Goal: Task Accomplishment & Management: Manage account settings

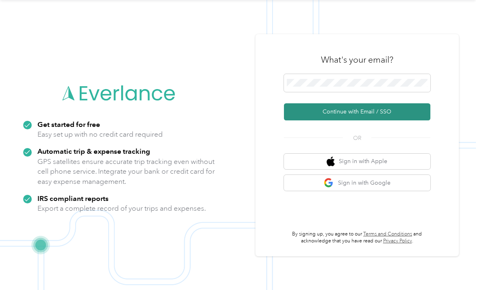
click at [382, 106] on button "Continue with Email / SSO" at bounding box center [357, 111] width 146 height 17
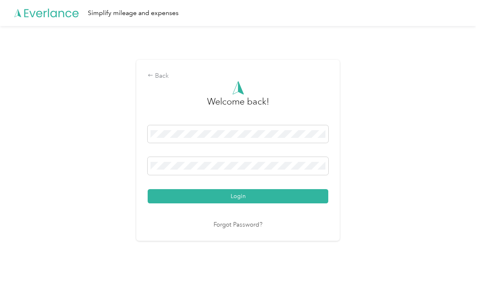
scroll to position [14, 0]
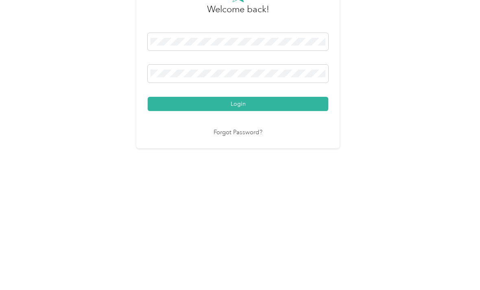
click at [240, 189] on button "Login" at bounding box center [238, 196] width 181 height 14
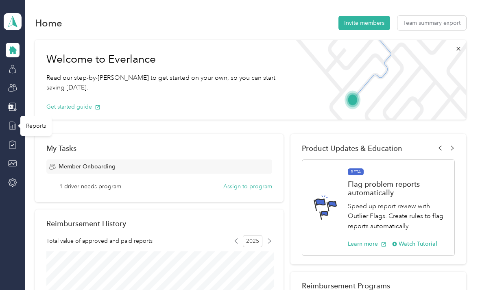
click at [12, 121] on icon at bounding box center [12, 125] width 9 height 9
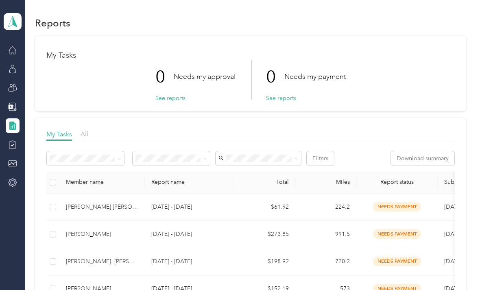
click at [9, 121] on icon at bounding box center [12, 125] width 9 height 9
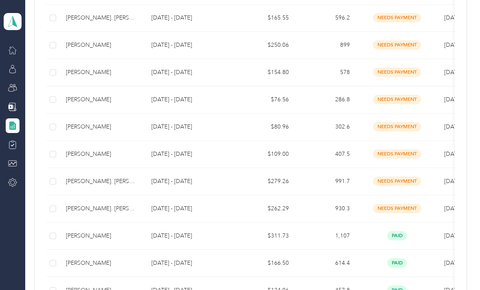
scroll to position [386, 0]
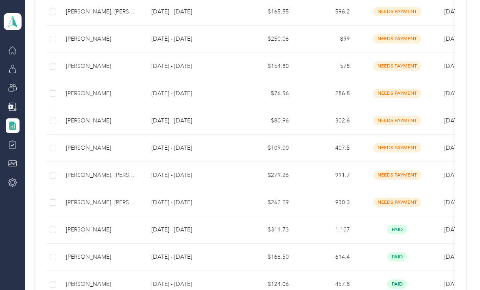
click at [81, 166] on td "[PERSON_NAME]. [PERSON_NAME]" at bounding box center [101, 175] width 85 height 27
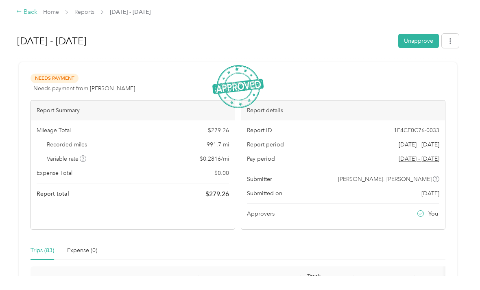
click at [31, 15] on div "Back" at bounding box center [26, 12] width 21 height 10
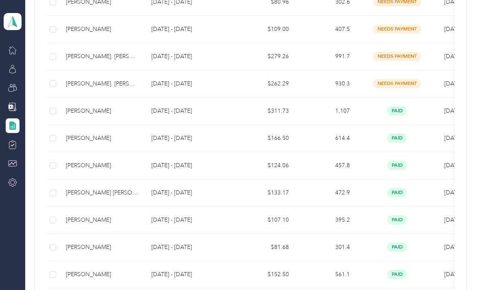
scroll to position [538, 0]
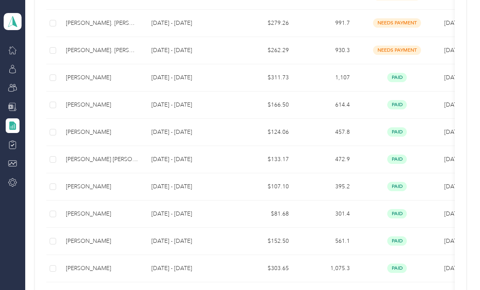
click at [6, 100] on div at bounding box center [13, 107] width 14 height 15
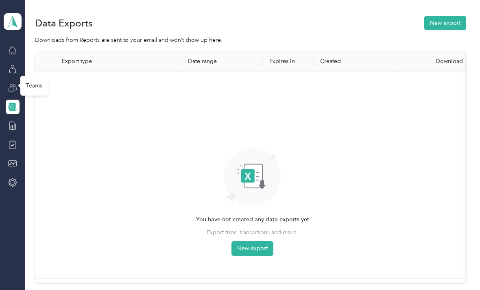
click at [8, 83] on icon at bounding box center [12, 87] width 9 height 9
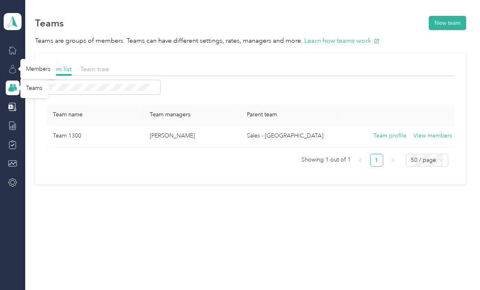
click at [11, 65] on icon at bounding box center [12, 69] width 9 height 9
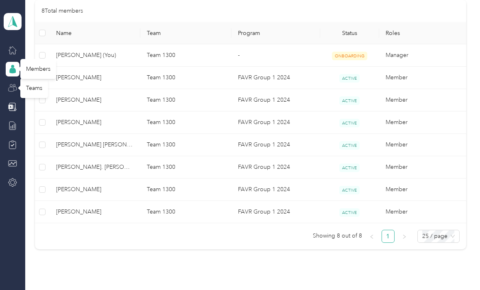
scroll to position [194, 0]
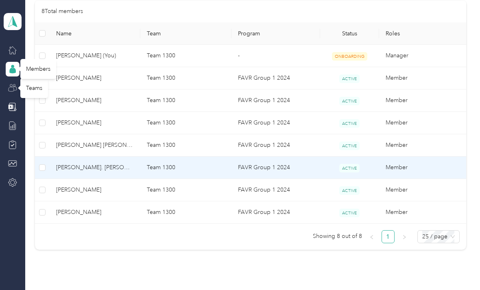
click at [70, 163] on span "[PERSON_NAME]. [PERSON_NAME]" at bounding box center [95, 167] width 78 height 9
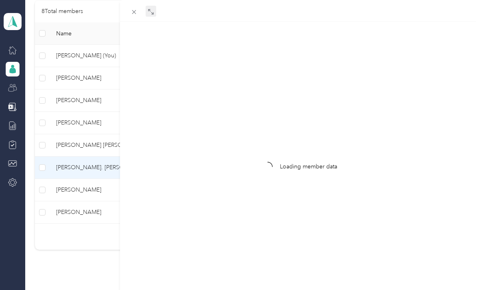
click at [152, 12] on icon at bounding box center [151, 12] width 7 height 7
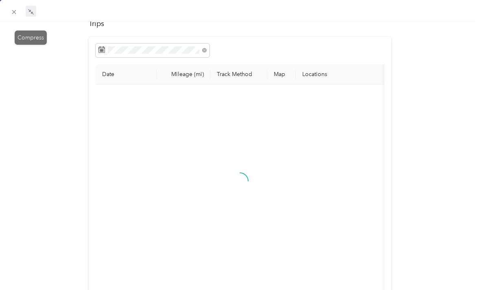
scroll to position [47, 0]
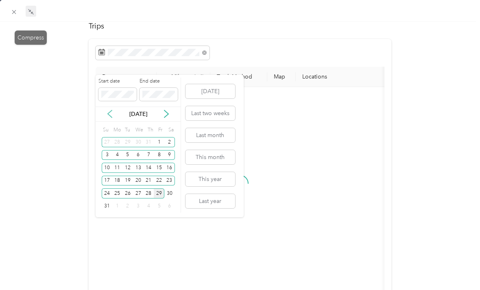
click at [111, 110] on icon at bounding box center [110, 114] width 8 height 8
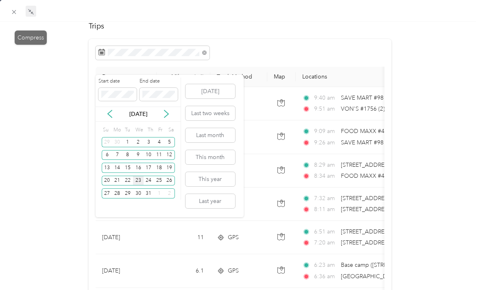
click at [142, 176] on div "23" at bounding box center [138, 181] width 11 height 10
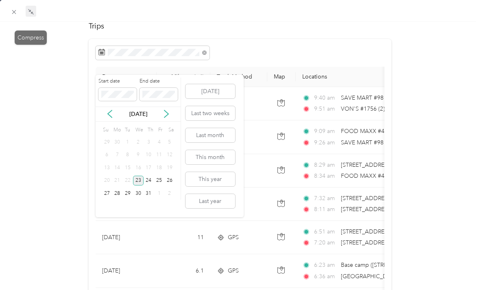
click at [138, 176] on div "23" at bounding box center [138, 181] width 11 height 10
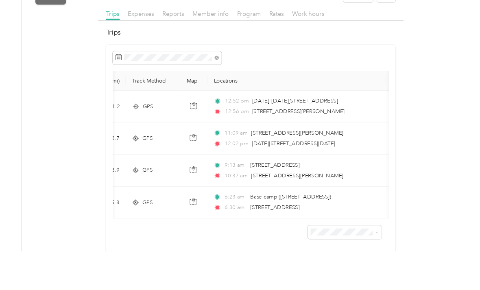
scroll to position [26, 0]
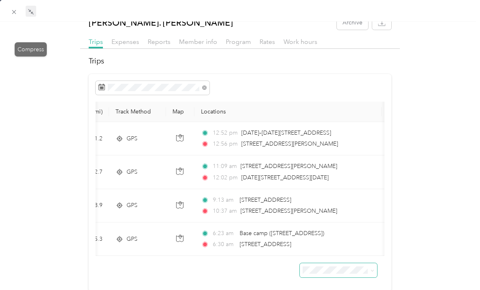
click at [371, 272] on icon at bounding box center [373, 271] width 4 height 4
click at [342, 263] on div "50 per load" at bounding box center [338, 267] width 66 height 9
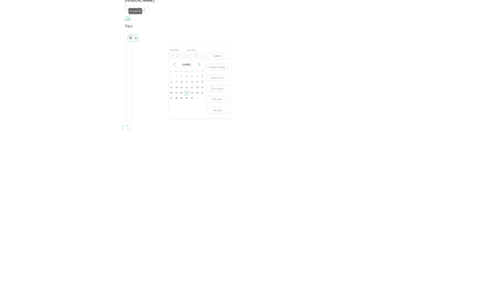
scroll to position [12, 0]
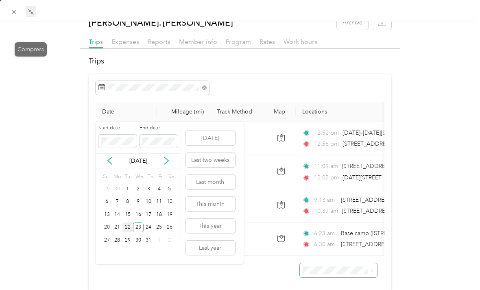
click at [127, 222] on div "22" at bounding box center [127, 227] width 11 height 10
click at [128, 222] on div "22" at bounding box center [127, 227] width 11 height 10
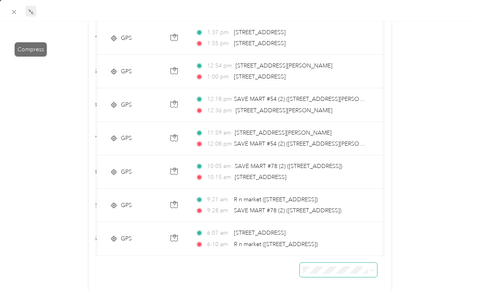
scroll to position [0, 107]
click at [174, 174] on icon "button" at bounding box center [173, 171] width 7 height 7
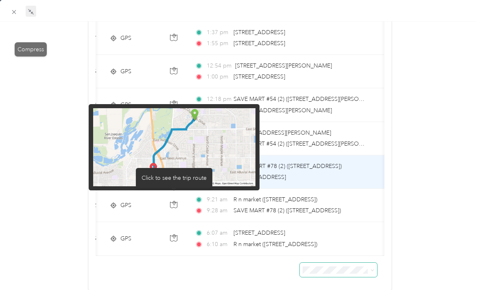
click at [175, 172] on icon "button" at bounding box center [173, 171] width 7 height 7
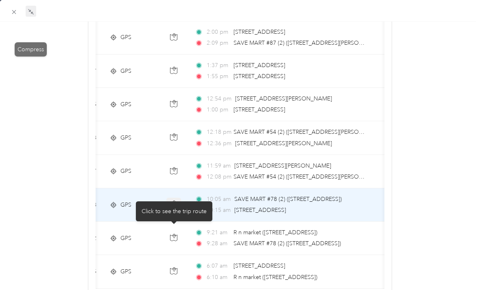
scroll to position [179, 0]
click at [174, 143] on button "button" at bounding box center [173, 138] width 15 height 15
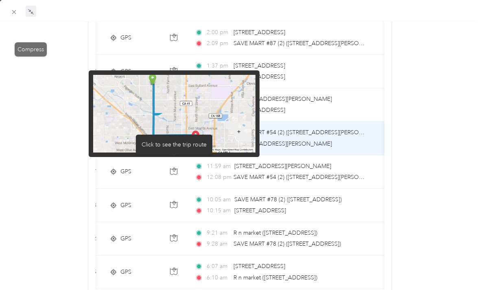
click at [175, 142] on button "button" at bounding box center [173, 138] width 15 height 15
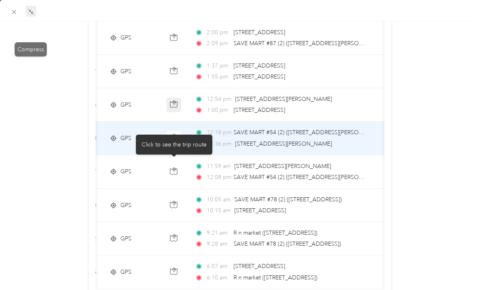
click at [174, 104] on icon "button" at bounding box center [173, 103] width 7 height 7
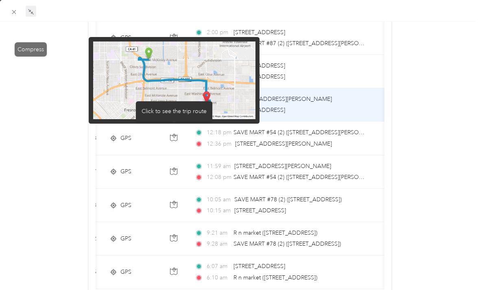
click at [178, 105] on button "button" at bounding box center [173, 105] width 15 height 15
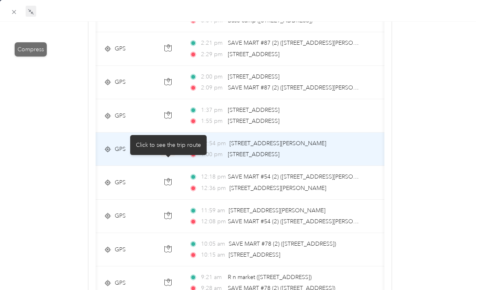
scroll to position [132, 0]
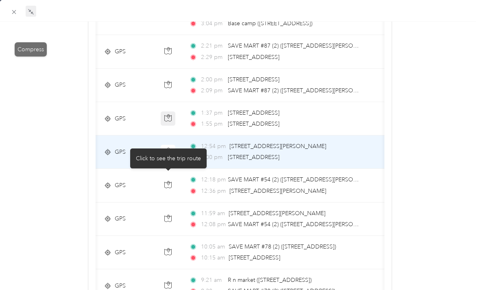
click at [166, 117] on icon "button" at bounding box center [167, 117] width 7 height 7
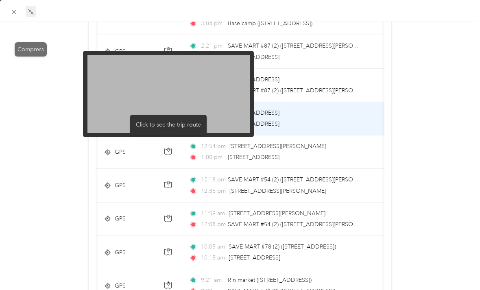
click at [165, 119] on icon "button" at bounding box center [167, 117] width 7 height 7
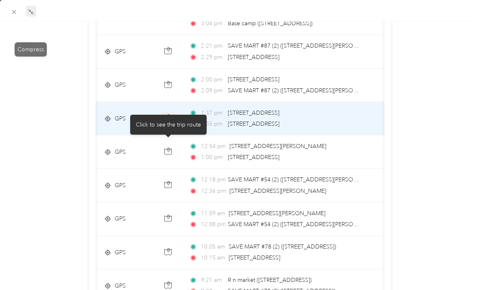
click at [165, 120] on icon "button" at bounding box center [167, 117] width 7 height 7
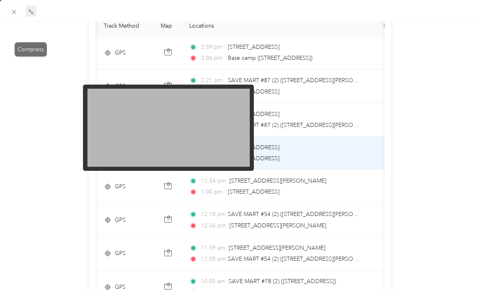
scroll to position [95, 0]
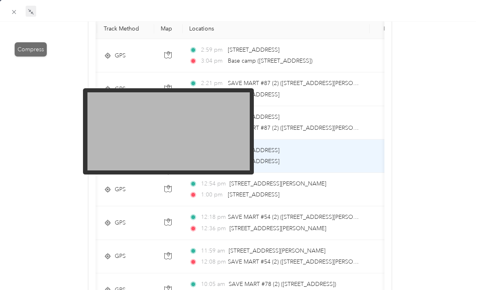
click at [168, 158] on icon "button" at bounding box center [167, 155] width 7 height 7
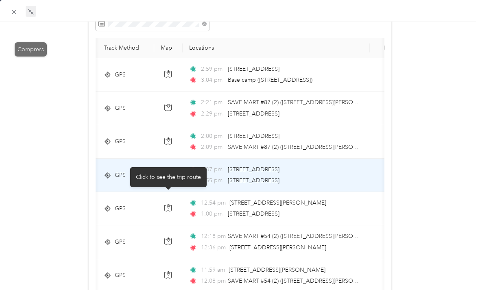
scroll to position [72, 0]
